Goal: Register for event/course

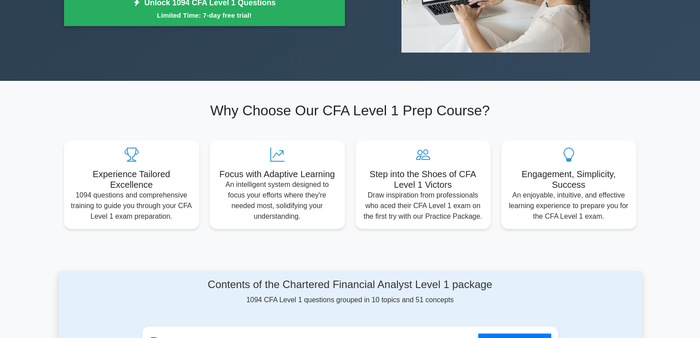
scroll to position [199, 0]
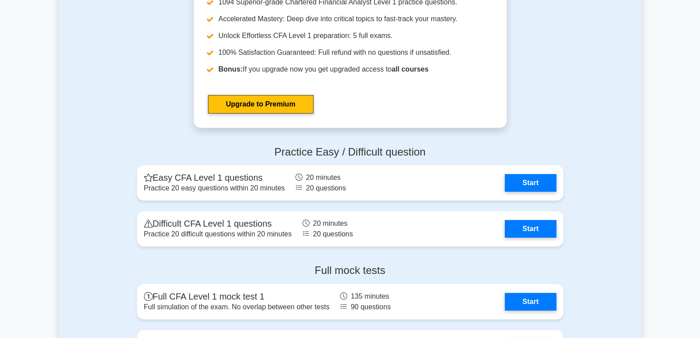
scroll to position [948, 0]
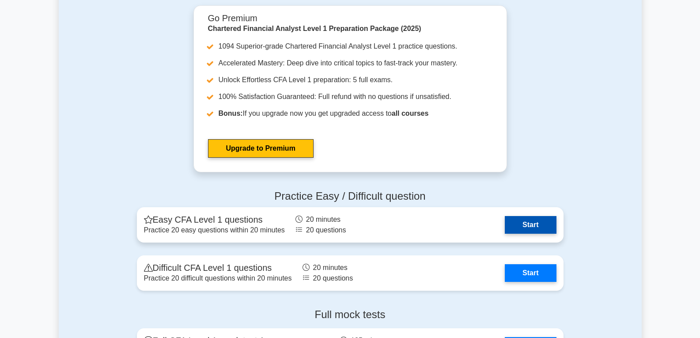
click at [528, 225] on link "Start" at bounding box center [529, 225] width 51 height 18
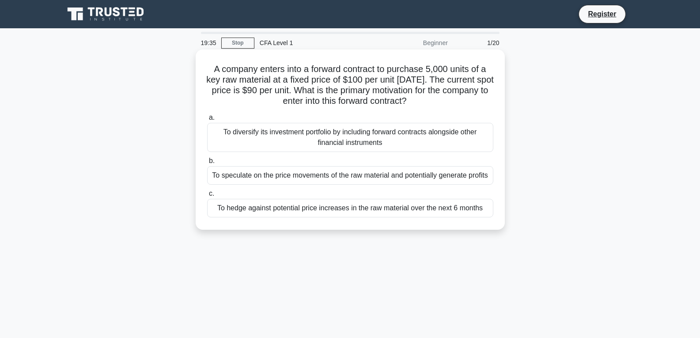
click at [281, 141] on div "To diversify its investment portfolio by including forward contracts alongside …" at bounding box center [350, 137] width 286 height 29
click at [207, 120] on input "a. To diversify its investment portfolio by including forward contracts alongsi…" at bounding box center [207, 118] width 0 height 6
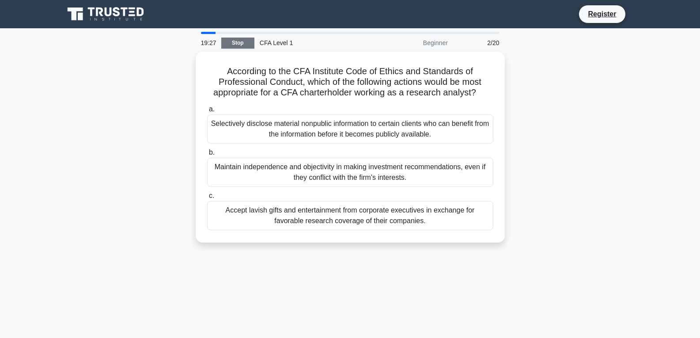
click at [245, 44] on link "Stop" at bounding box center [237, 43] width 33 height 11
